Goal: Find specific page/section: Find specific page/section

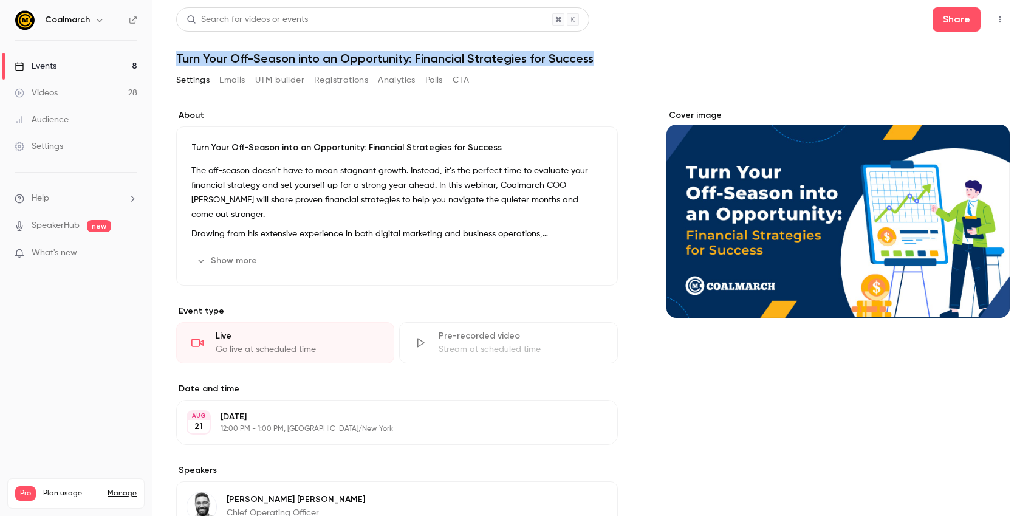
click at [71, 63] on link "Events 8" at bounding box center [76, 66] width 152 height 27
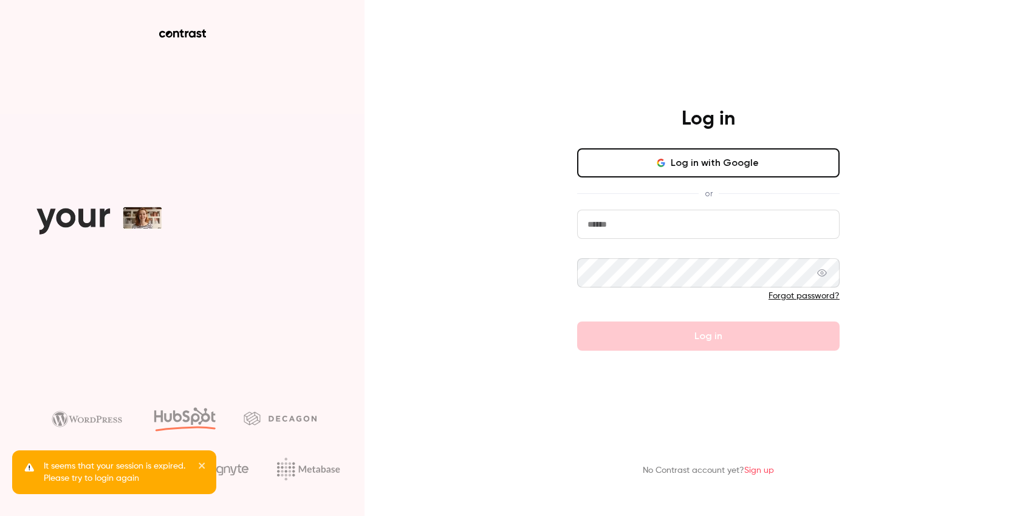
click at [717, 176] on button "Log in with Google" at bounding box center [708, 162] width 263 height 29
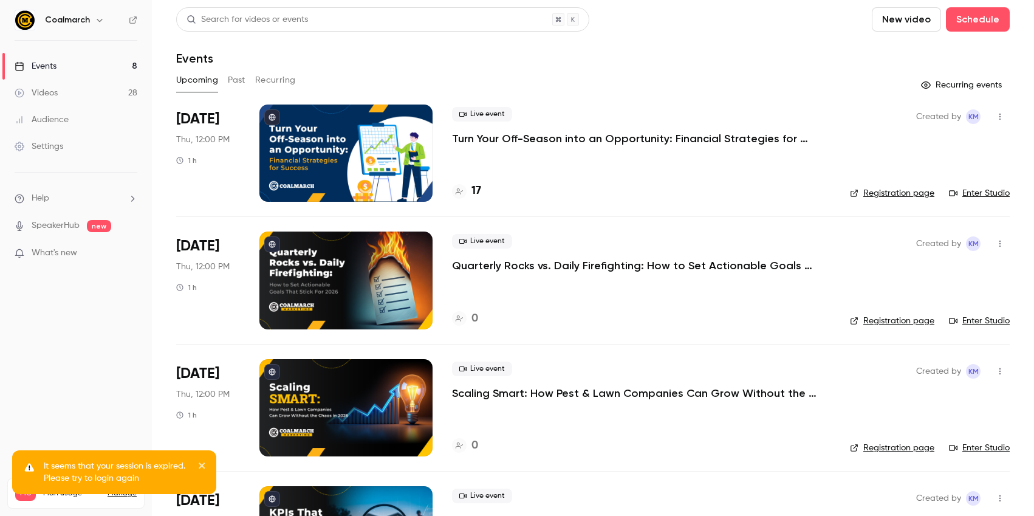
click at [472, 191] on h4 "17" at bounding box center [477, 191] width 10 height 16
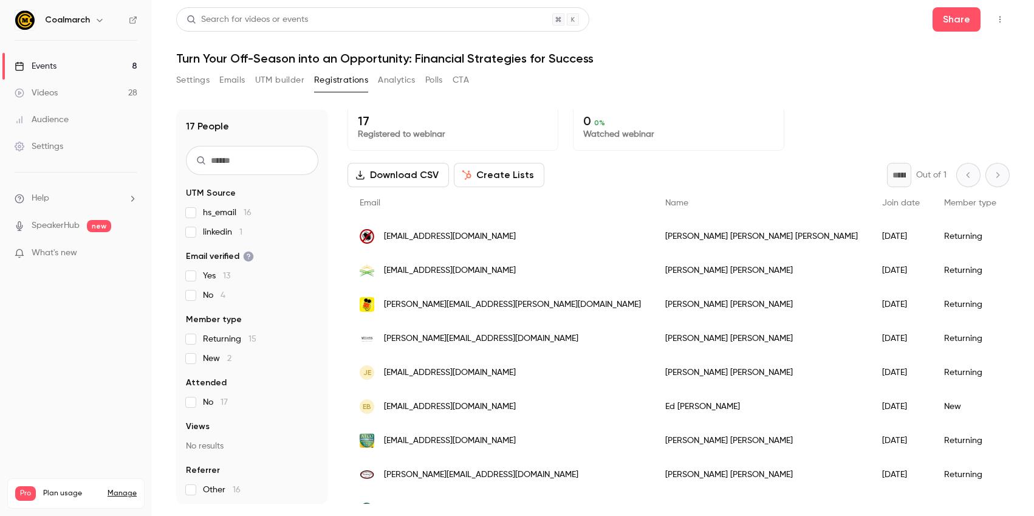
scroll to position [5, 0]
